Goal: Task Accomplishment & Management: Manage account settings

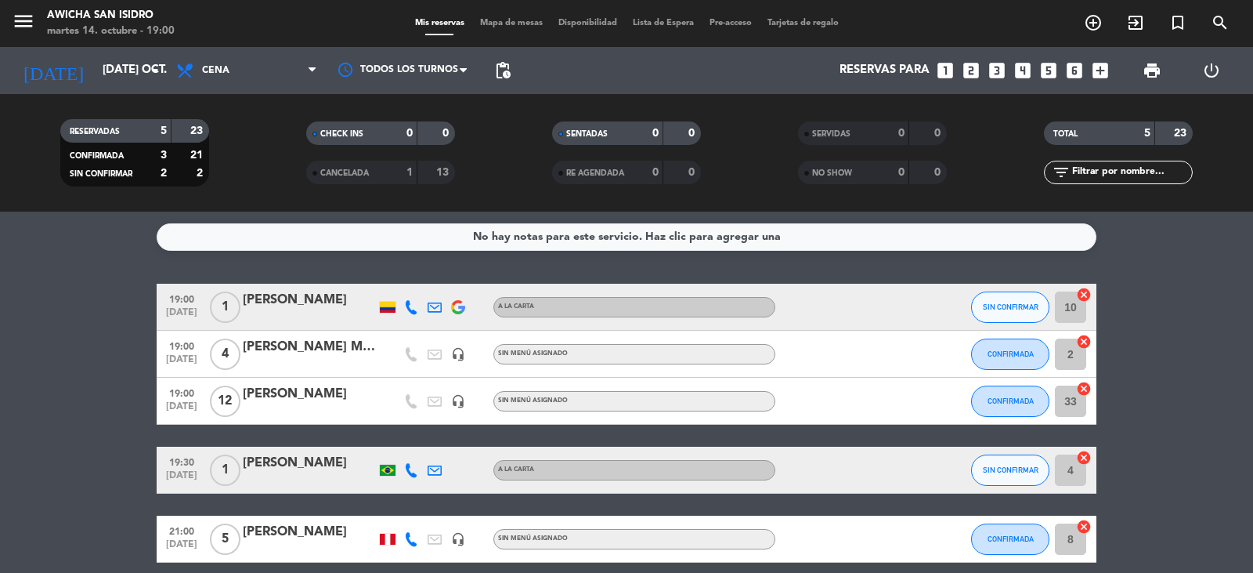
scroll to position [68, 0]
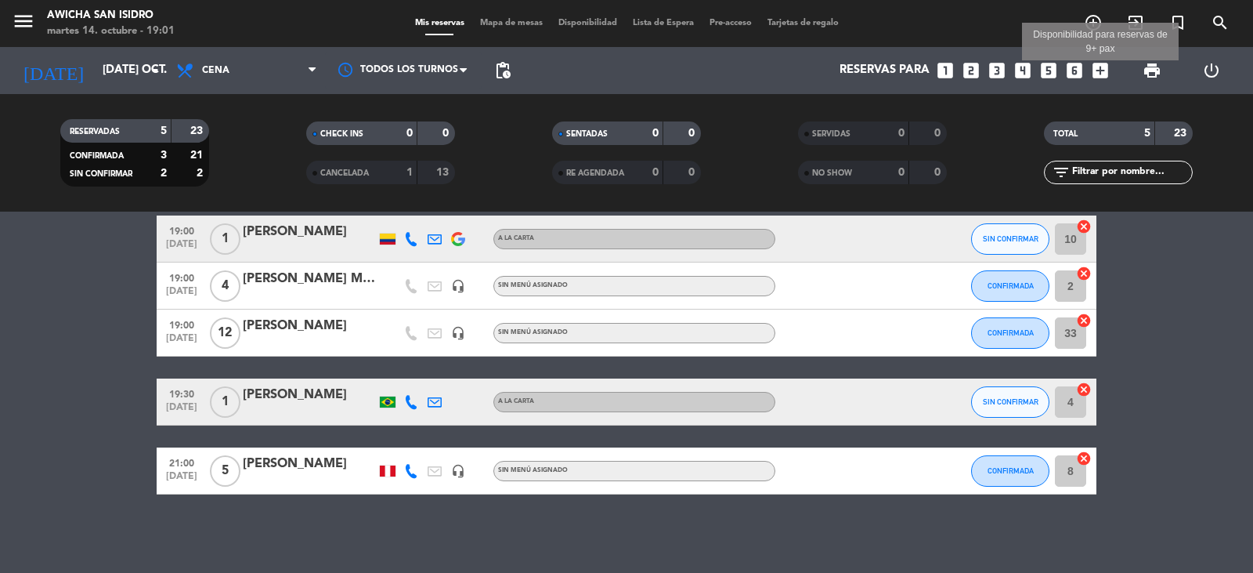
click at [1099, 72] on icon "add_box" at bounding box center [1100, 70] width 20 height 20
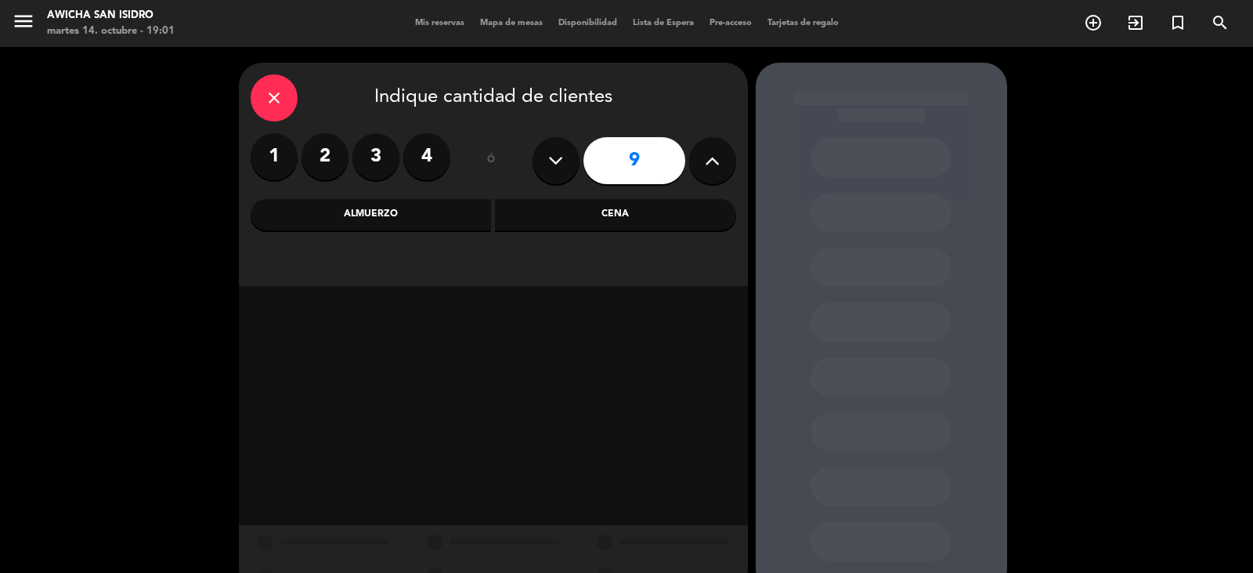
click at [616, 216] on div "Cena" at bounding box center [615, 214] width 241 height 31
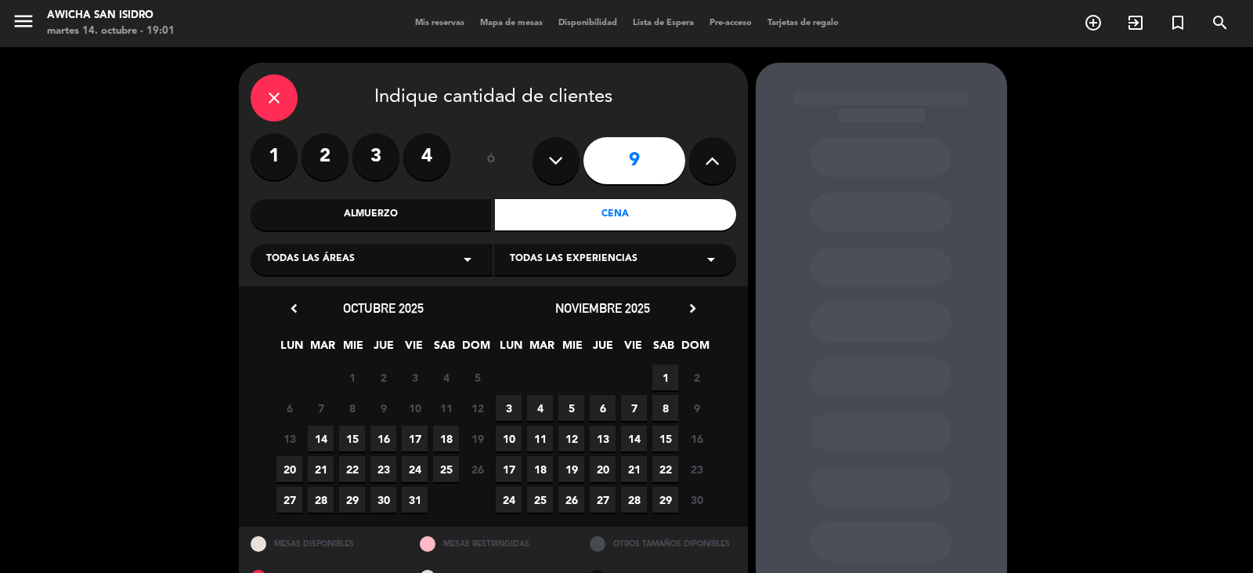
click at [379, 163] on label "3" at bounding box center [375, 156] width 47 height 47
click at [320, 436] on span "14" at bounding box center [321, 438] width 26 height 26
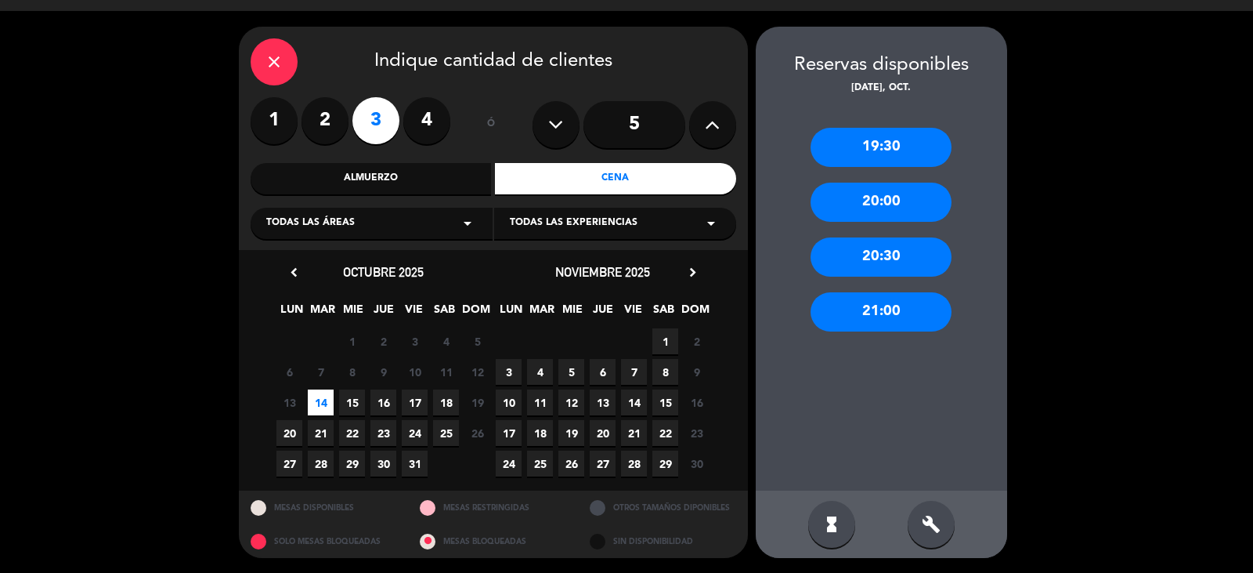
click at [877, 148] on div "19:30" at bounding box center [881, 147] width 141 height 39
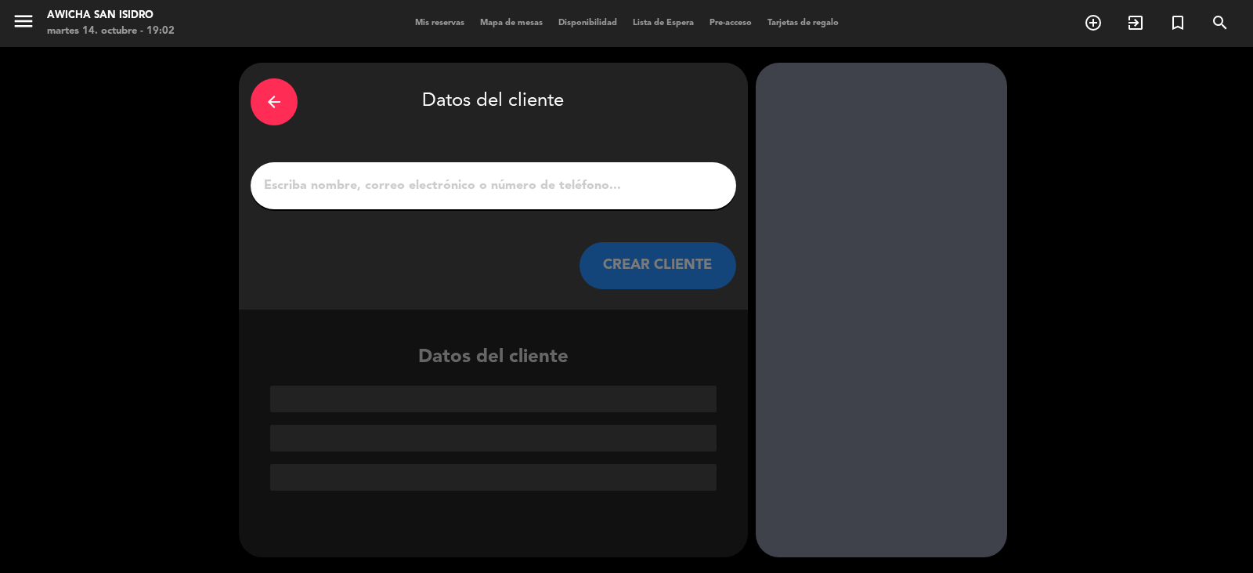
drag, startPoint x: 349, startPoint y: 189, endPoint x: 327, endPoint y: 219, distance: 36.5
click at [346, 193] on input "1" at bounding box center [493, 186] width 462 height 22
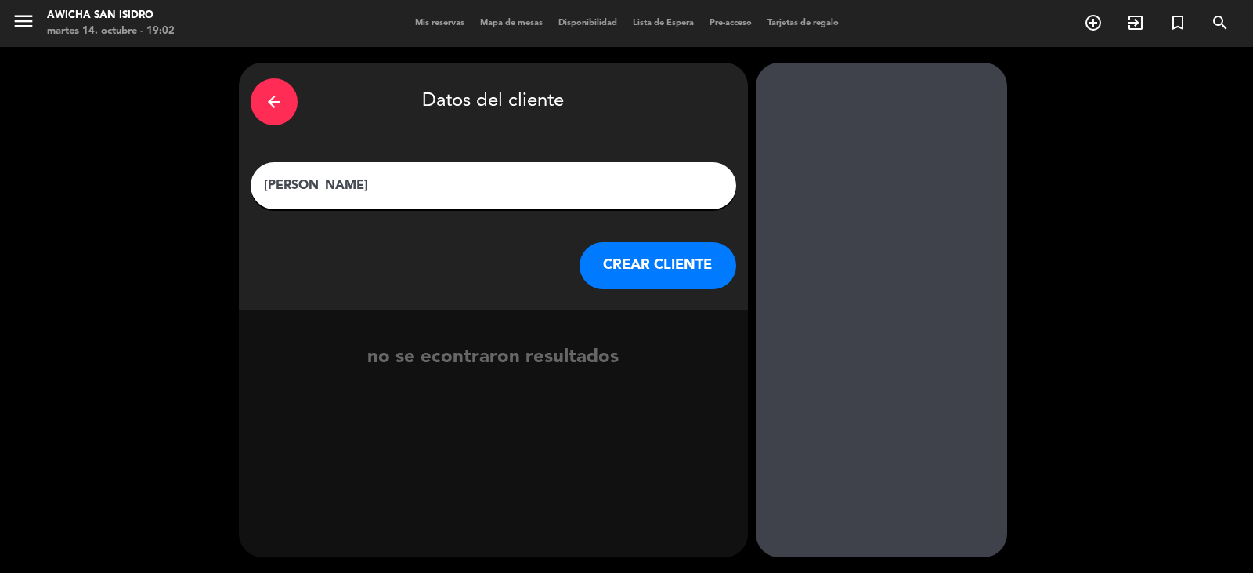
type input "[PERSON_NAME]"
click at [670, 264] on button "CREAR CLIENTE" at bounding box center [658, 265] width 157 height 47
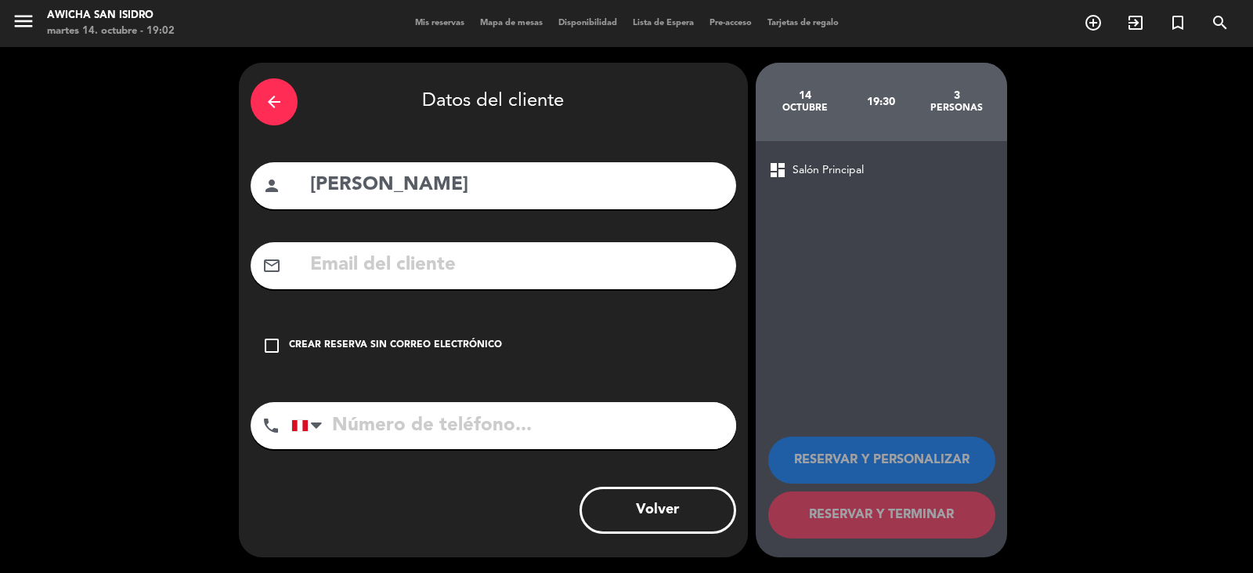
click at [275, 342] on icon "check_box_outline_blank" at bounding box center [271, 345] width 19 height 19
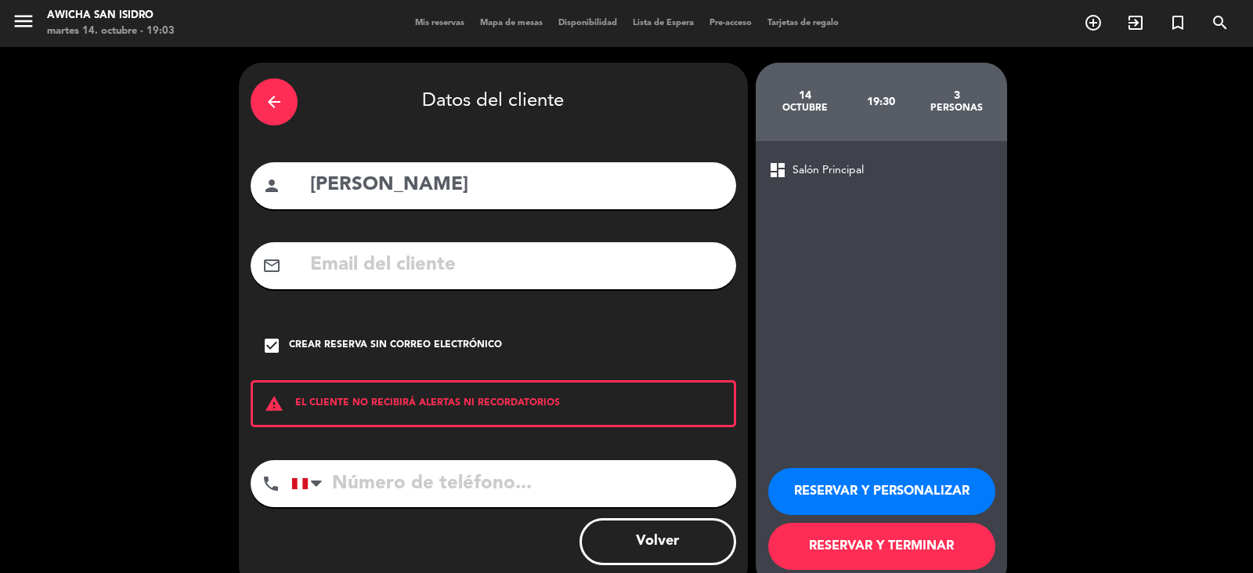
click at [374, 488] on input "tel" at bounding box center [513, 483] width 445 height 47
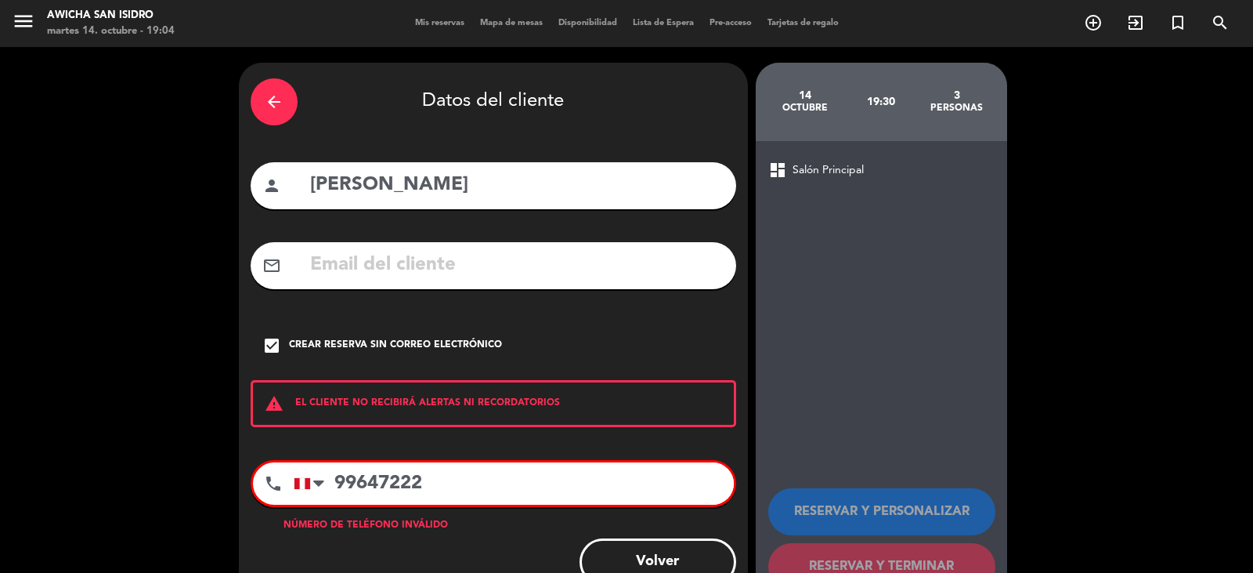
click at [356, 485] on input "99647222" at bounding box center [514, 483] width 440 height 42
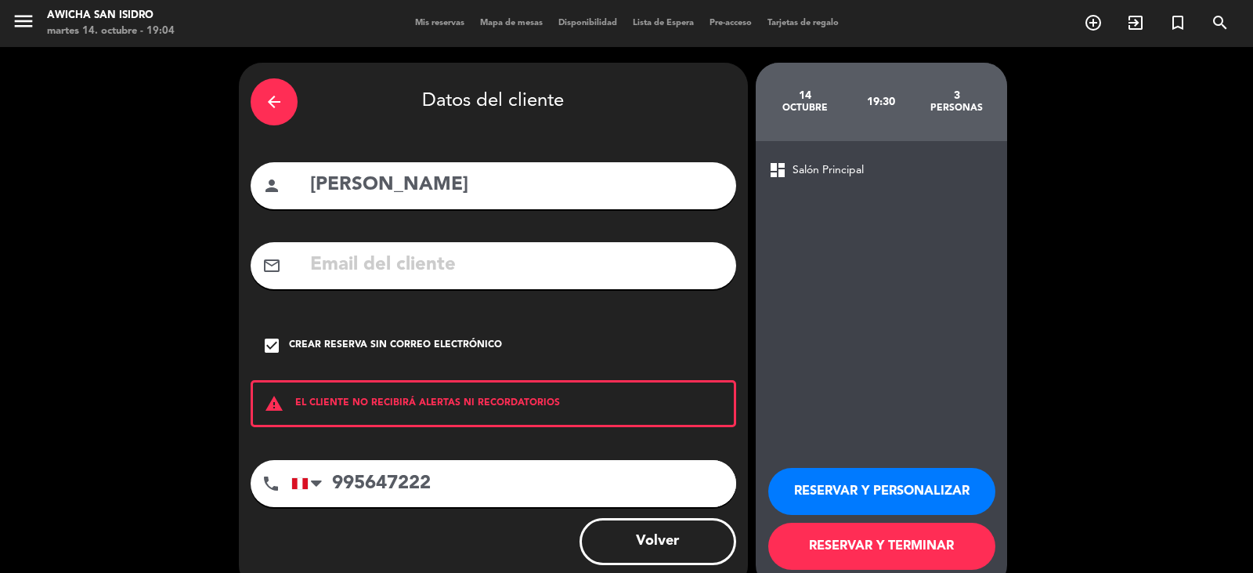
type input "995647222"
click at [865, 546] on button "RESERVAR Y TERMINAR" at bounding box center [881, 545] width 227 height 47
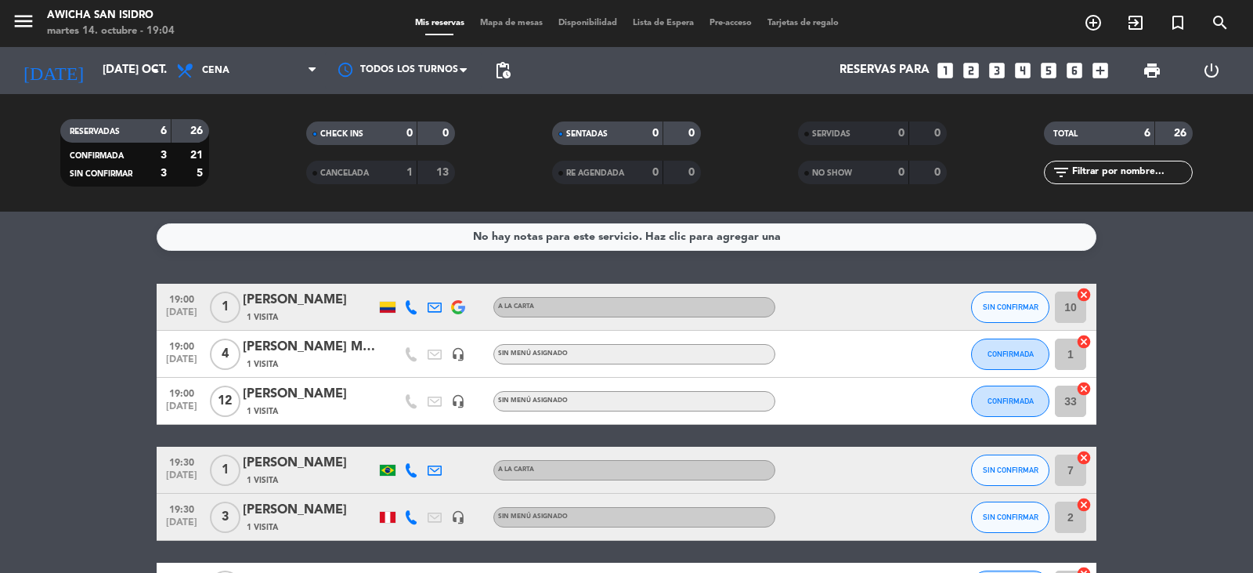
click at [318, 507] on div "[PERSON_NAME]" at bounding box center [309, 510] width 133 height 20
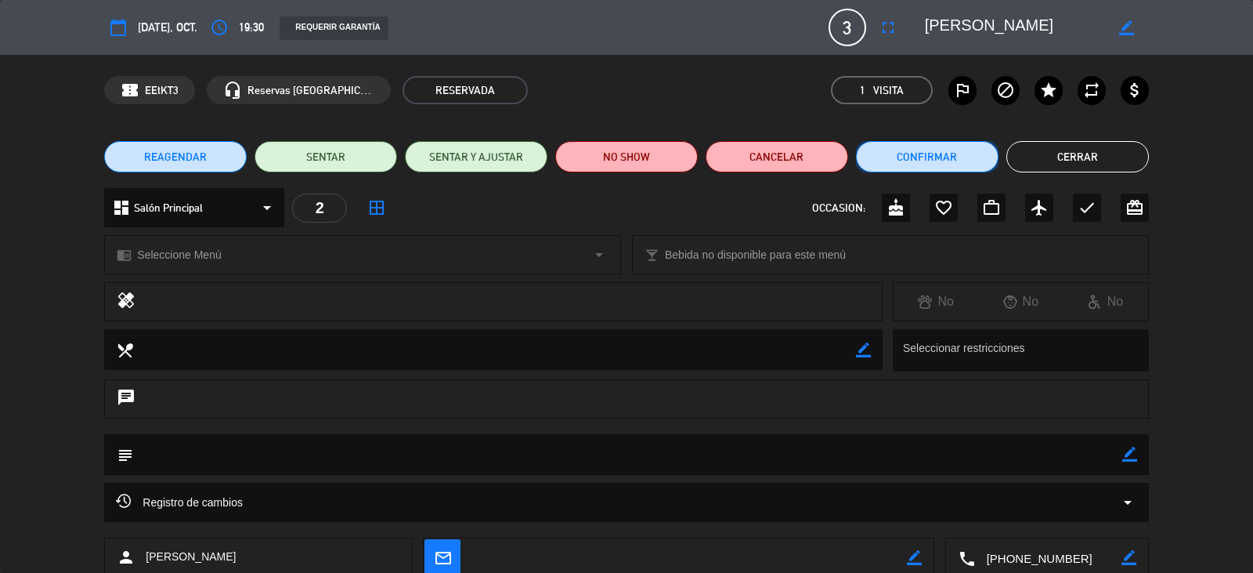
click at [916, 157] on button "Confirmar" at bounding box center [927, 156] width 143 height 31
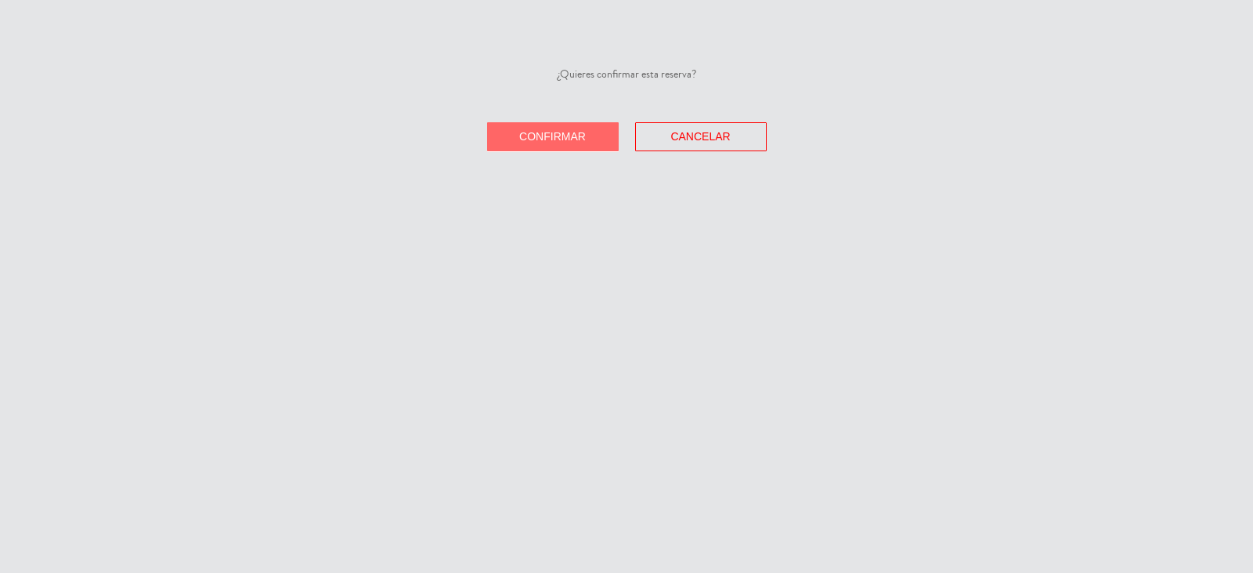
click at [521, 139] on span "Confirmar" at bounding box center [552, 136] width 67 height 13
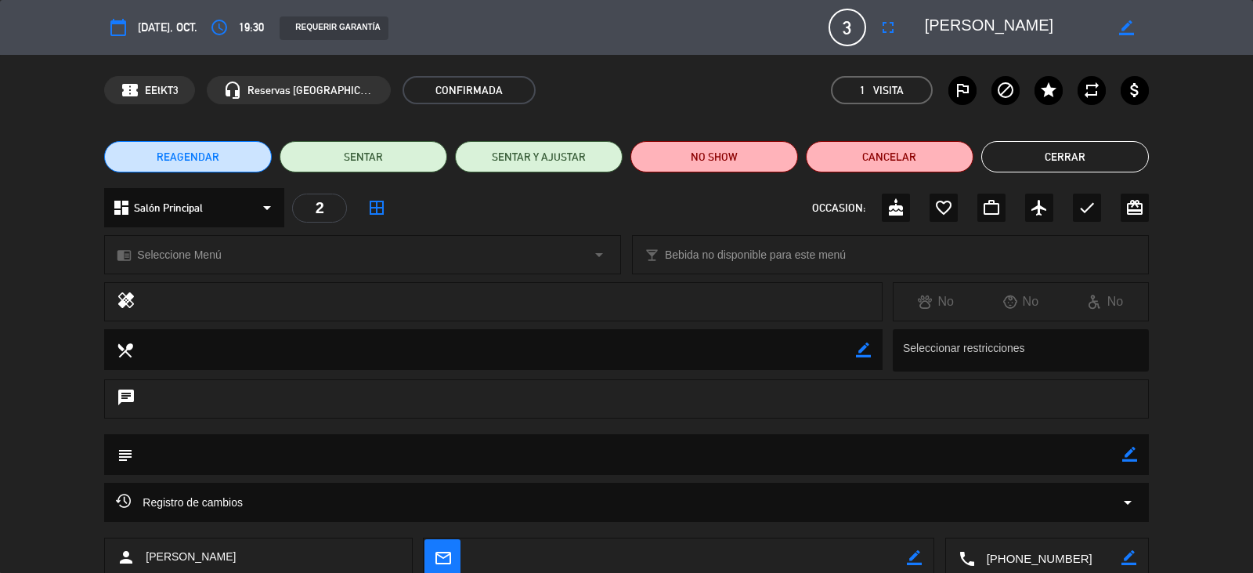
click at [1049, 160] on button "Cerrar" at bounding box center [1065, 156] width 168 height 31
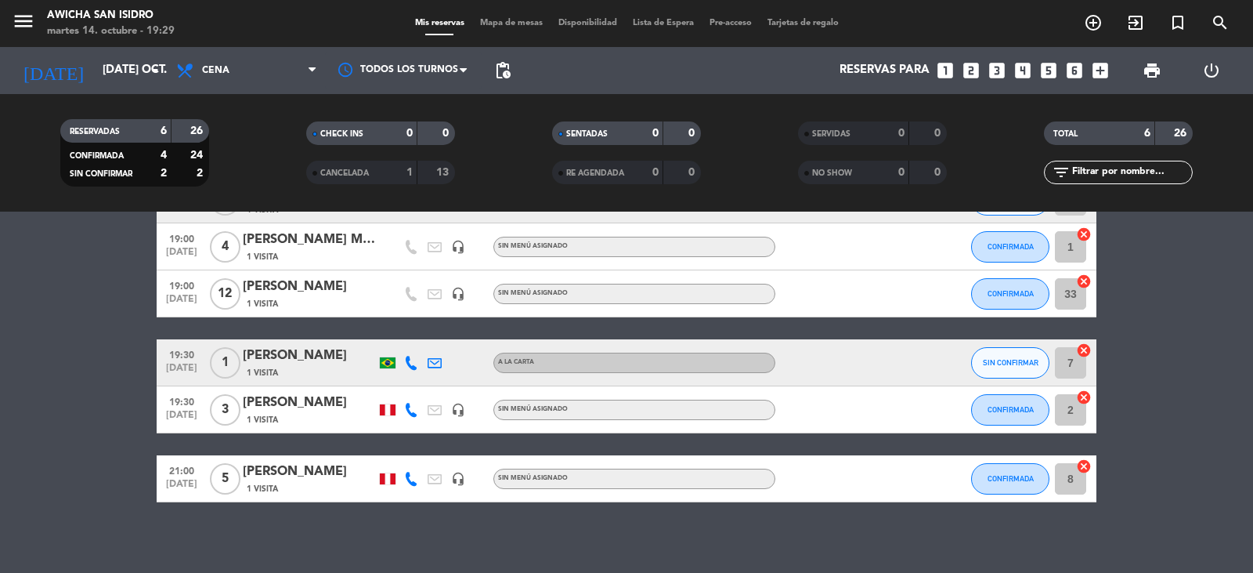
scroll to position [115, 0]
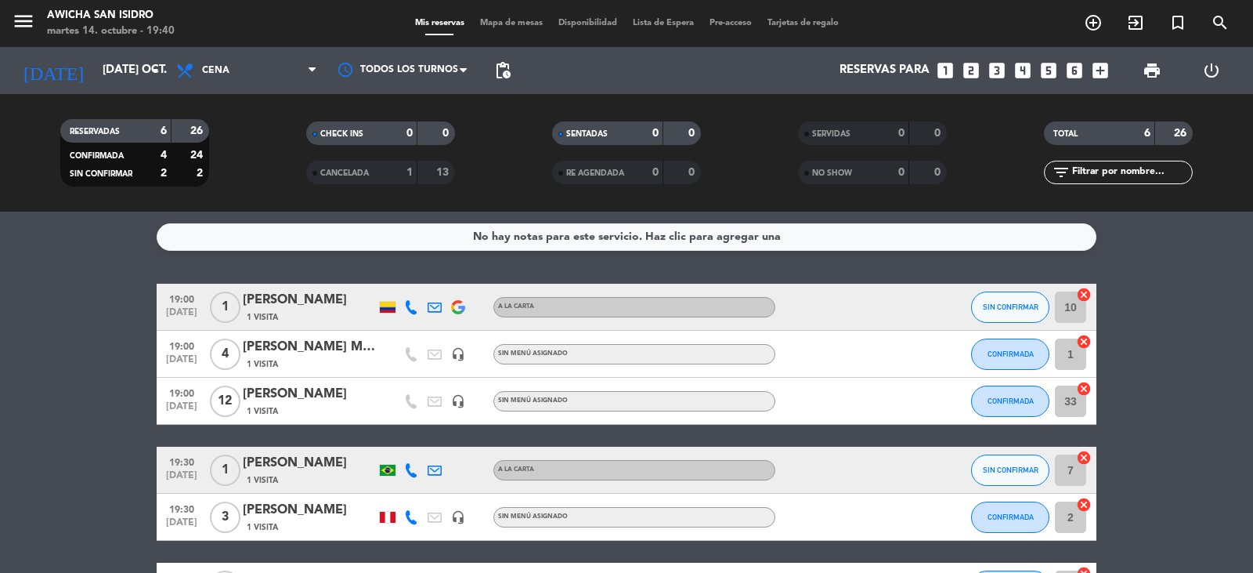
click at [1191, 246] on service-notes "No hay notas para este servicio. Haz clic para agregar una" at bounding box center [626, 236] width 1253 height 27
click at [1018, 360] on button "CONFIRMADA" at bounding box center [1010, 353] width 78 height 31
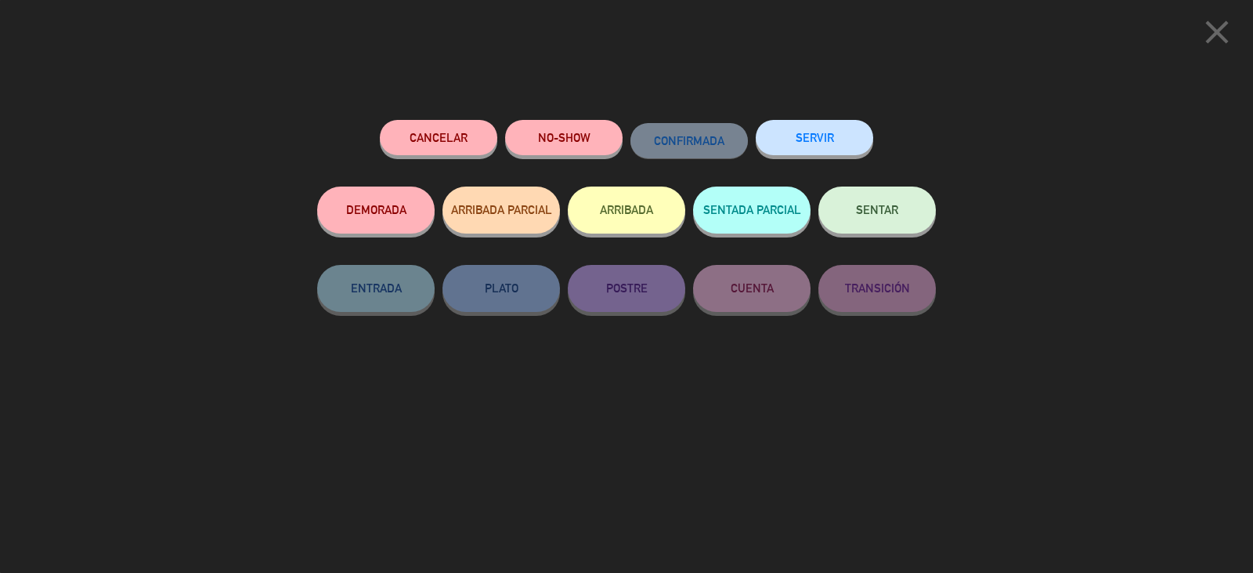
click at [868, 224] on button "SENTAR" at bounding box center [877, 209] width 117 height 47
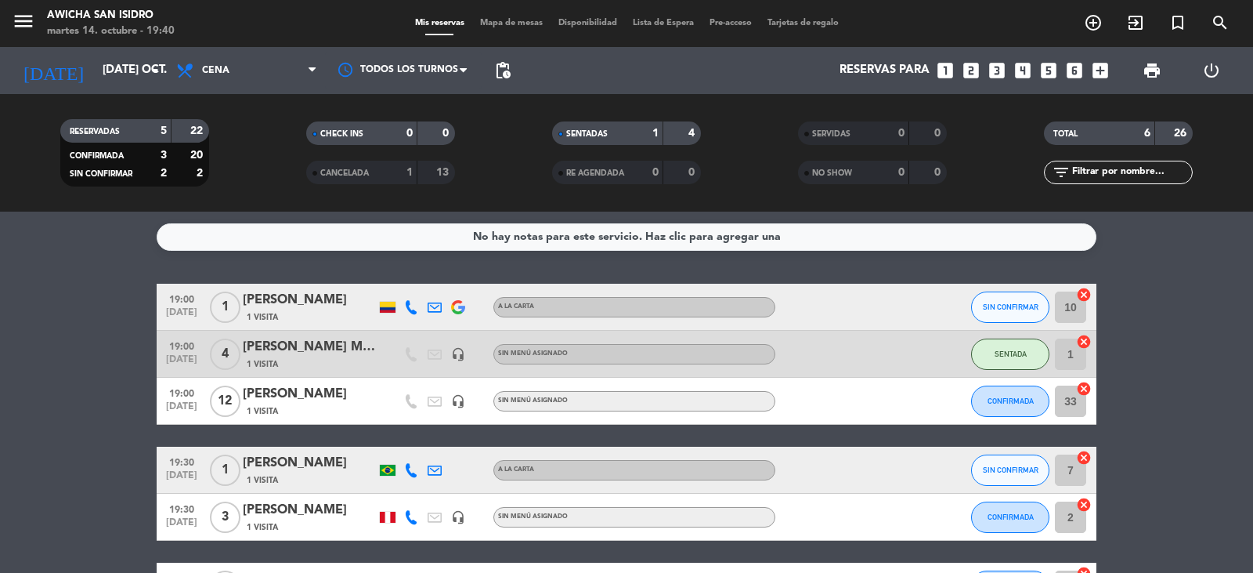
scroll to position [78, 0]
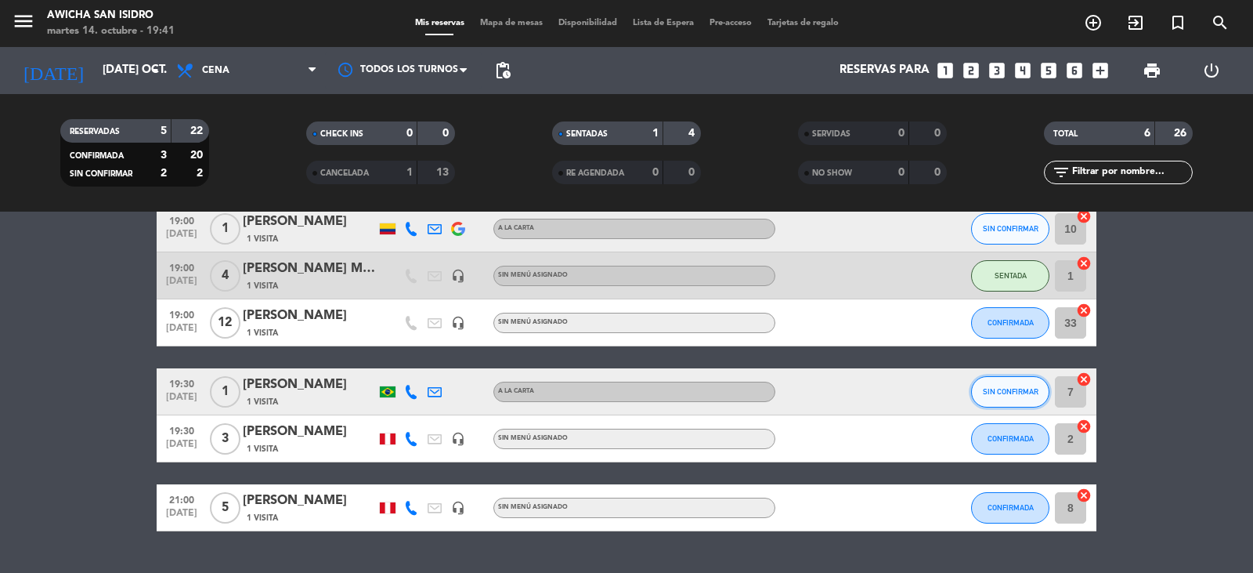
click at [1004, 389] on span "SIN CONFIRMAR" at bounding box center [1011, 391] width 56 height 9
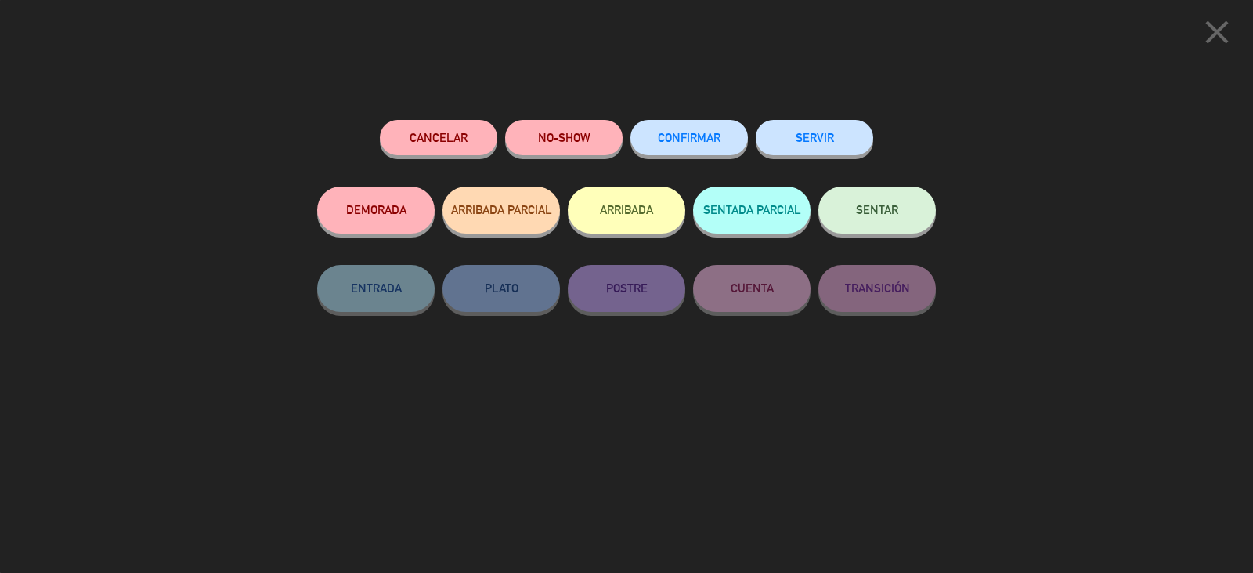
click at [893, 211] on span "SENTAR" at bounding box center [877, 209] width 42 height 13
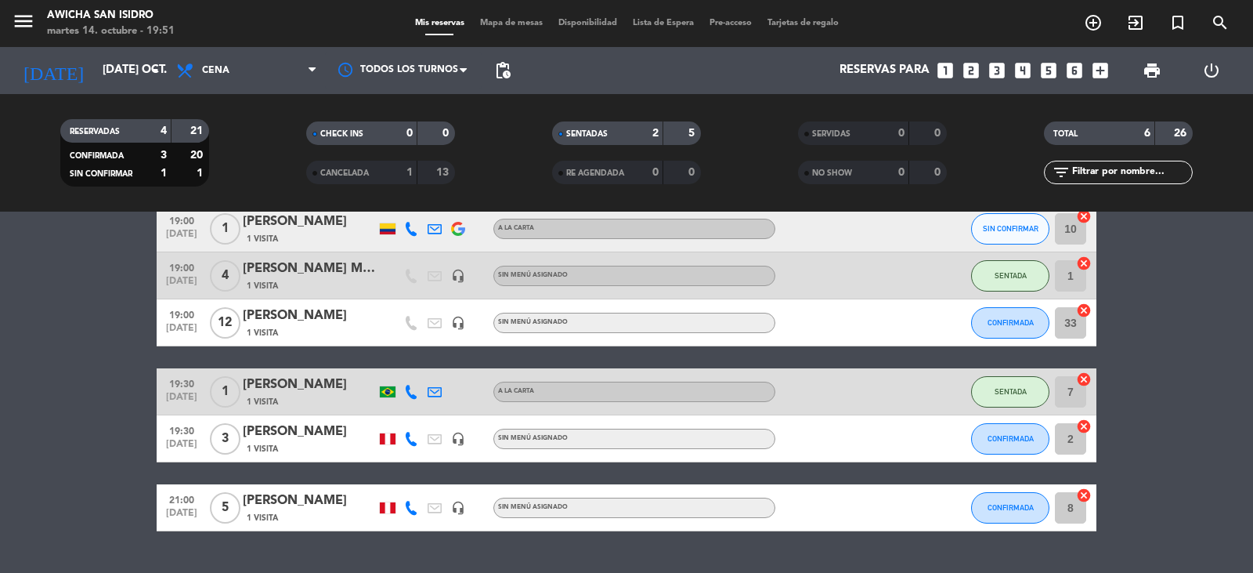
click at [320, 313] on div "[PERSON_NAME]" at bounding box center [309, 315] width 133 height 20
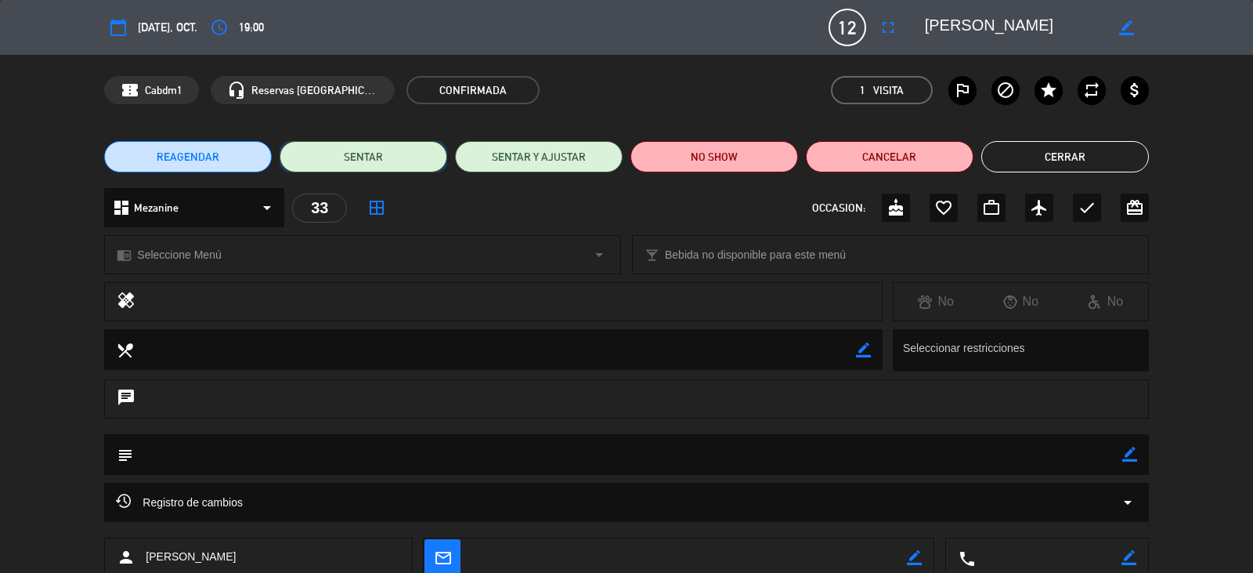
click at [385, 156] on button "SENTAR" at bounding box center [364, 156] width 168 height 31
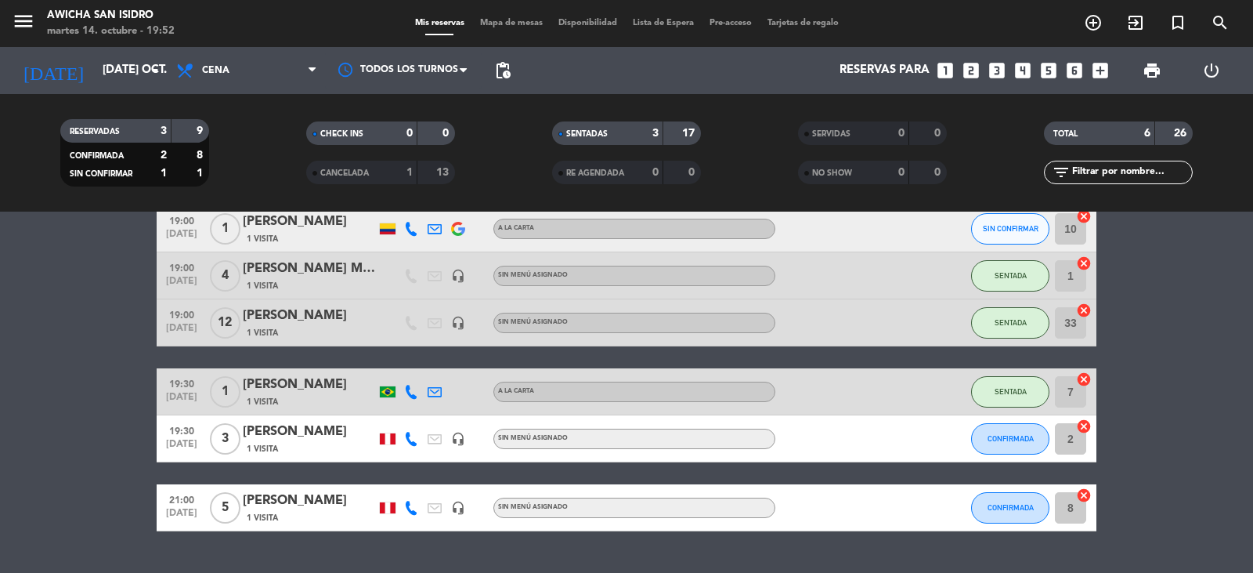
click at [316, 270] on div "[PERSON_NAME] MESA 1" at bounding box center [309, 268] width 133 height 20
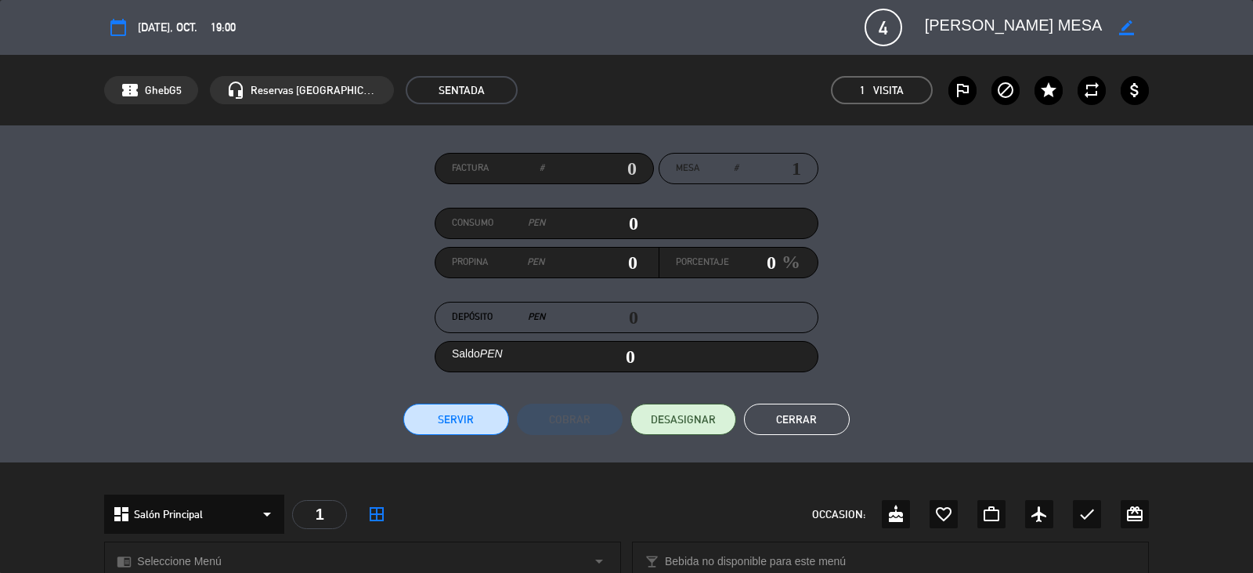
click at [793, 411] on button "Cerrar" at bounding box center [797, 418] width 106 height 31
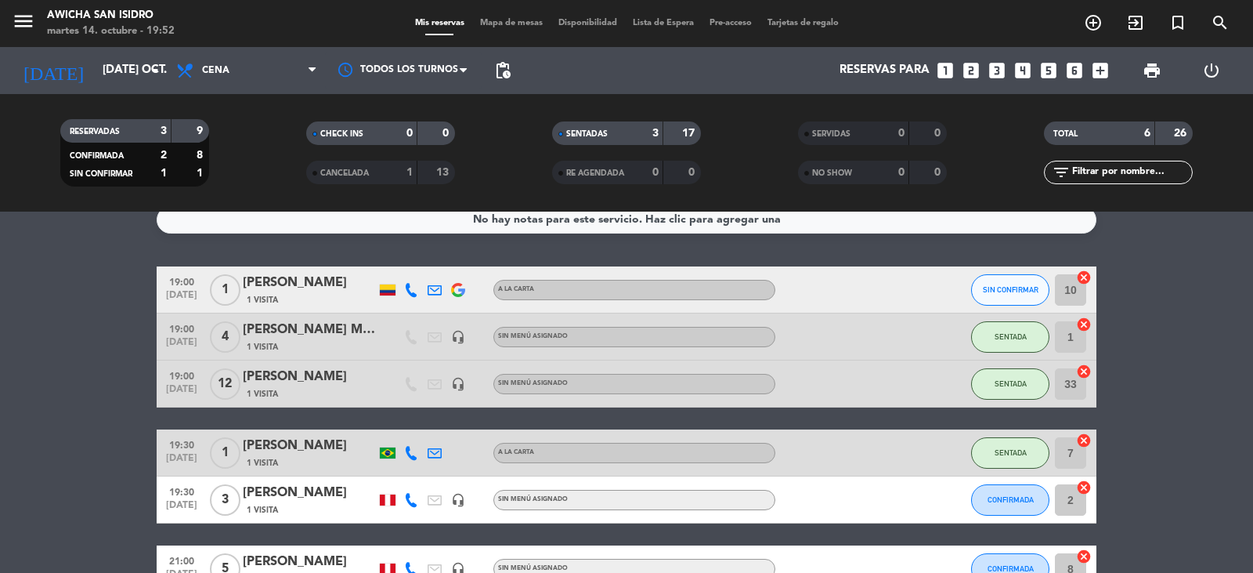
scroll to position [0, 0]
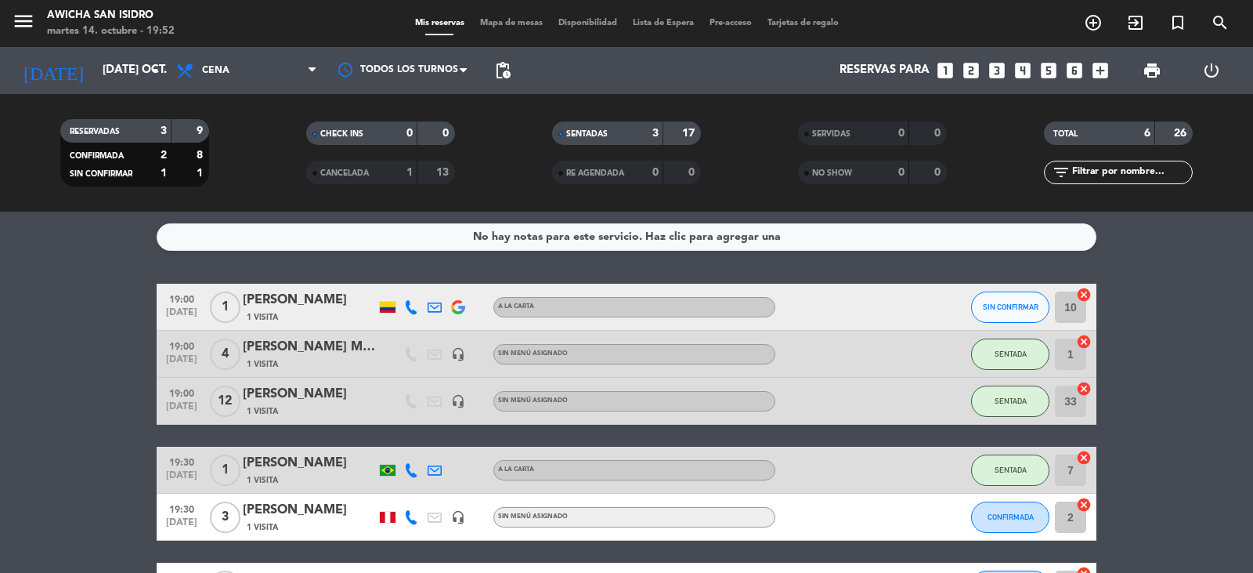
click at [552, 398] on span "Sin menú asignado" at bounding box center [533, 400] width 70 height 6
click at [627, 428] on div "Sin menú asignado" at bounding box center [635, 430] width 101 height 16
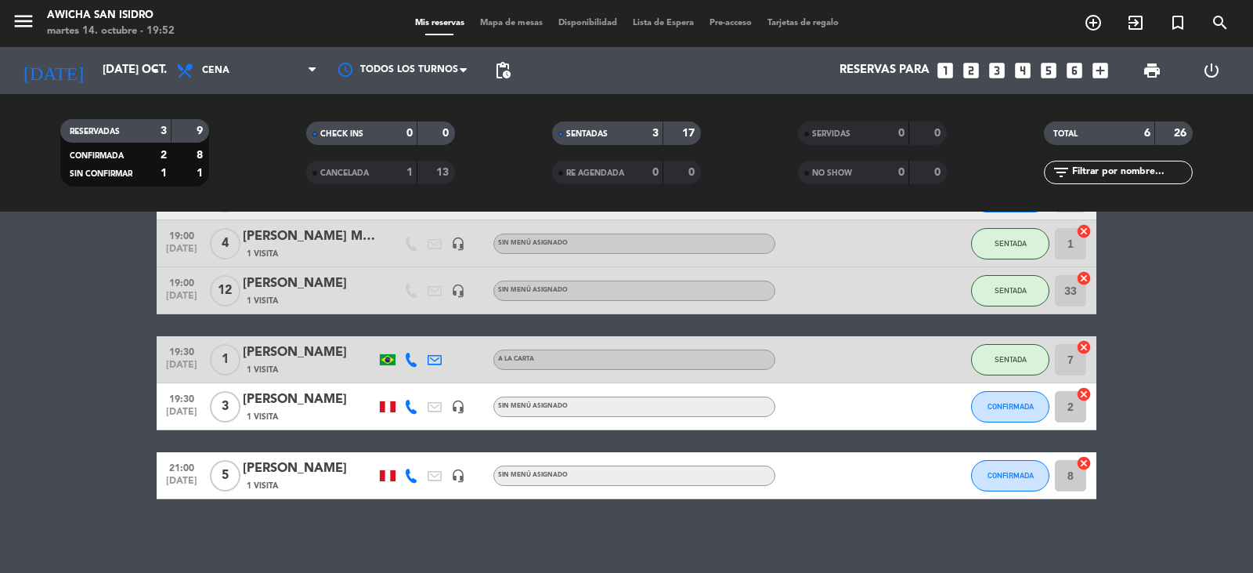
scroll to position [115, 0]
